Goal: Check status: Check status

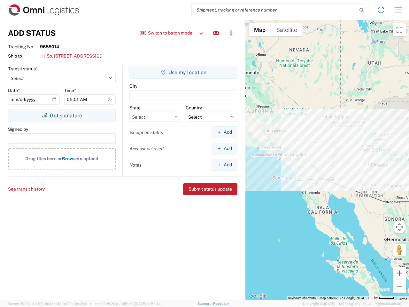
click at [275, 10] on input "search" at bounding box center [275, 10] width 166 height 12
click at [362, 10] on icon at bounding box center [362, 10] width 9 height 9
click at [381, 10] on icon at bounding box center [381, 10] width 10 height 10
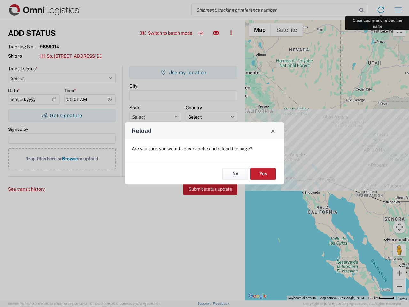
click at [399, 10] on div "Reload Are you sure, you want to clear cache and reload the page? No Yes" at bounding box center [204, 153] width 409 height 307
click at [167, 33] on div "Reload Are you sure, you want to clear cache and reload the page? No Yes" at bounding box center [204, 153] width 409 height 307
click at [201, 33] on div "Reload Are you sure, you want to clear cache and reload the page? No Yes" at bounding box center [204, 153] width 409 height 307
click at [216, 33] on div "Reload Are you sure, you want to clear cache and reload the page? No Yes" at bounding box center [204, 153] width 409 height 307
click at [231, 33] on div "Reload Are you sure, you want to clear cache and reload the page? No Yes" at bounding box center [204, 153] width 409 height 307
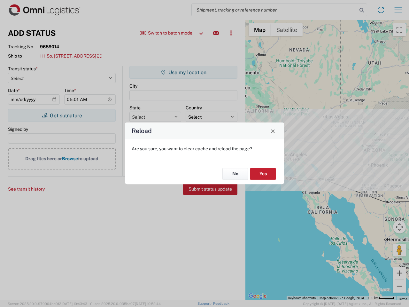
click at [82, 56] on div "Reload Are you sure, you want to clear cache and reload the page? No Yes" at bounding box center [204, 153] width 409 height 307
click at [62, 115] on div "Reload Are you sure, you want to clear cache and reload the page? No Yes" at bounding box center [204, 153] width 409 height 307
